Goal: Information Seeking & Learning: Learn about a topic

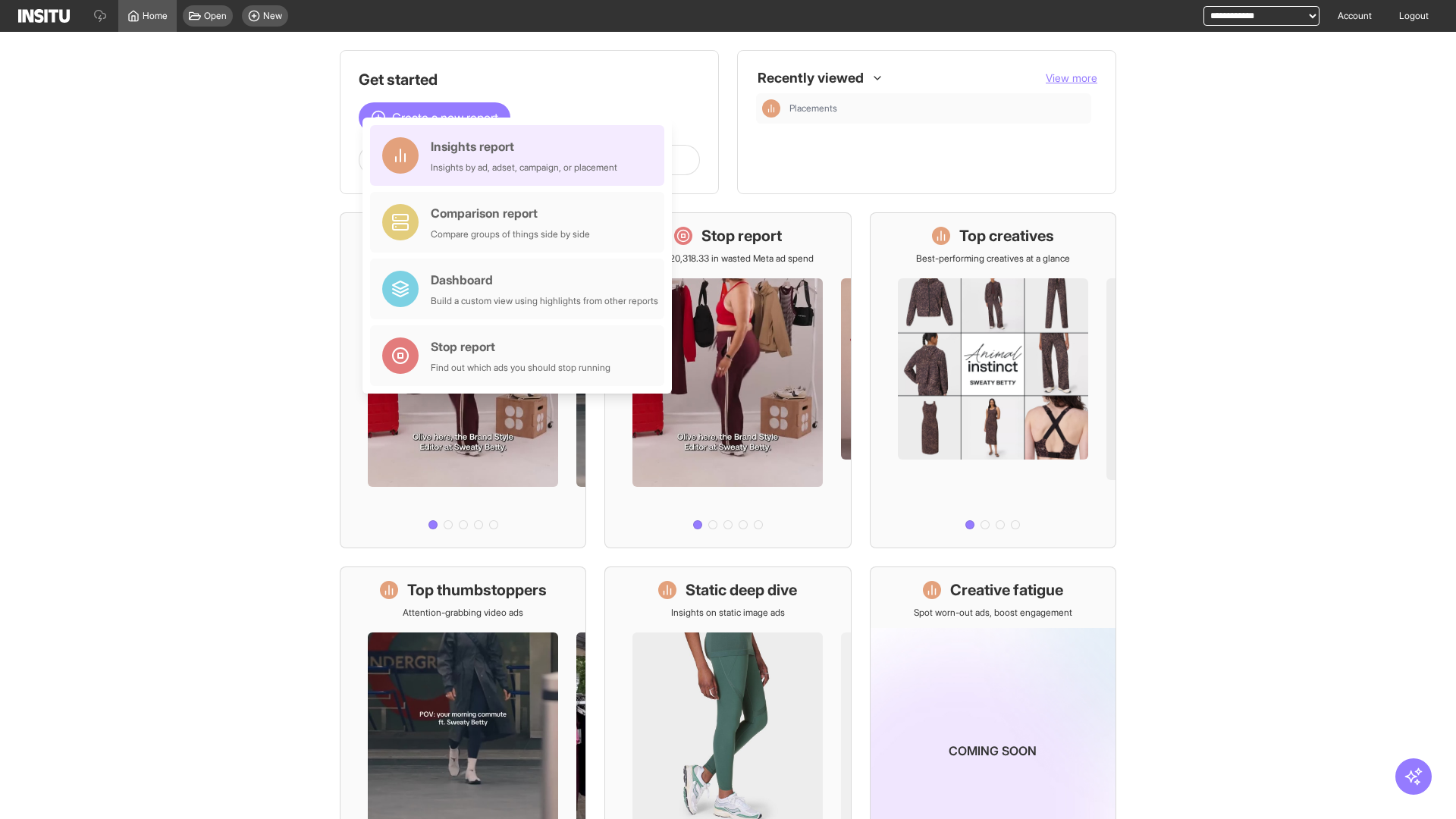
click at [521, 155] on div "Insights report Insights by ad, adset, campaign, or placement" at bounding box center [524, 154] width 187 height 36
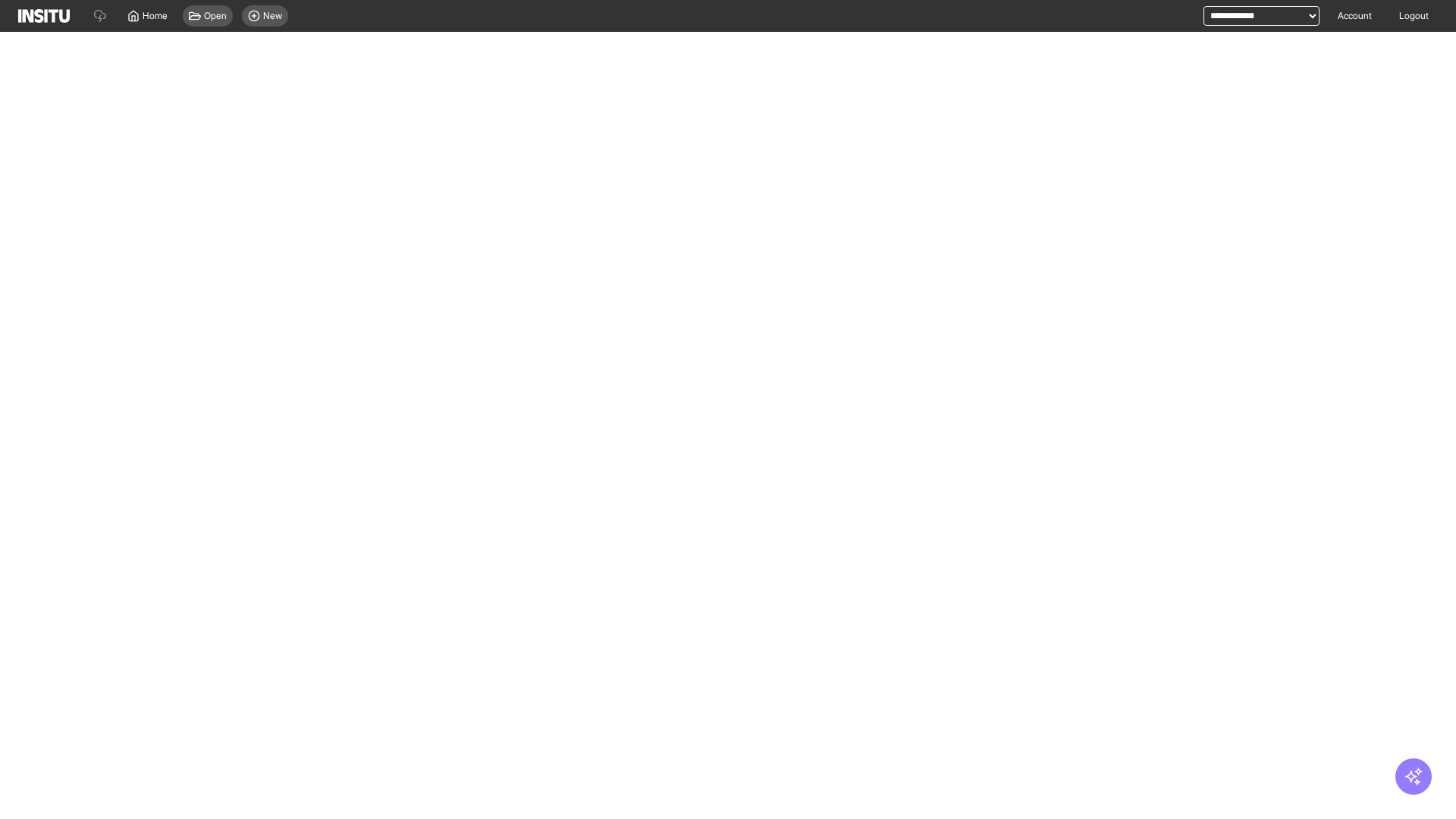
select select "**"
